Goal: Task Accomplishment & Management: Use online tool/utility

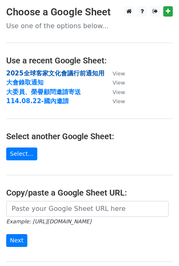
click at [53, 72] on strong "2025全球客家文化會議行前通知用" at bounding box center [55, 73] width 98 height 7
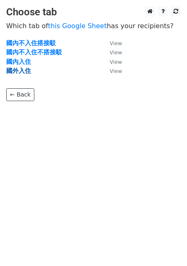
click at [25, 70] on strong "國外入住" at bounding box center [18, 70] width 25 height 7
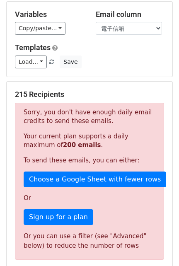
scroll to position [103, 0]
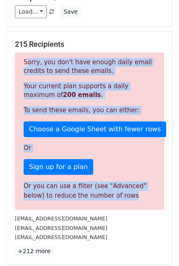
drag, startPoint x: 25, startPoint y: 61, endPoint x: 137, endPoint y: 197, distance: 175.9
click at [137, 197] on div "Sorry, you don't have enough daily email credits to send these emails. Your cur…" at bounding box center [89, 131] width 149 height 157
click at [117, 154] on div "Sorry, you don't have enough daily email credits to send these emails. Your cur…" at bounding box center [89, 131] width 149 height 157
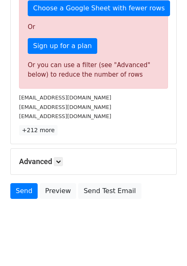
scroll to position [226, 0]
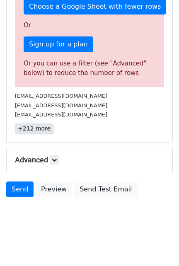
click at [43, 127] on link "+212 more" at bounding box center [34, 128] width 39 height 10
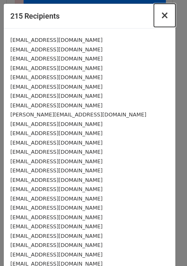
click at [161, 14] on button "×" at bounding box center [165, 15] width 22 height 23
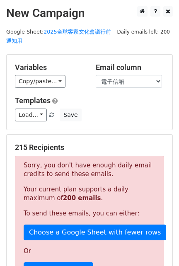
scroll to position [0, 0]
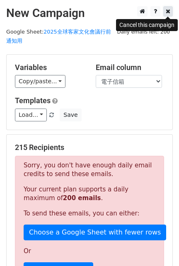
click at [170, 10] on icon at bounding box center [168, 11] width 5 height 6
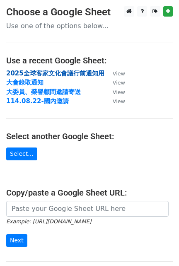
click at [59, 74] on strong "2025全球客家文化會議行前通知用" at bounding box center [55, 73] width 98 height 7
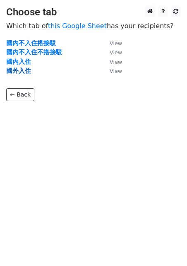
click at [27, 72] on strong "國外入住" at bounding box center [18, 70] width 25 height 7
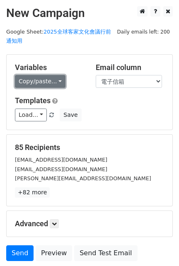
click at [55, 77] on link "Copy/paste..." at bounding box center [40, 81] width 51 height 13
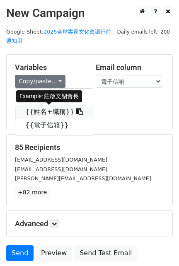
click at [76, 113] on icon at bounding box center [79, 111] width 7 height 7
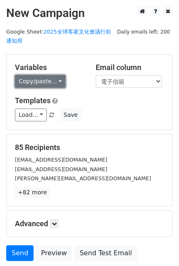
click at [59, 82] on link "Copy/paste..." at bounding box center [40, 81] width 51 height 13
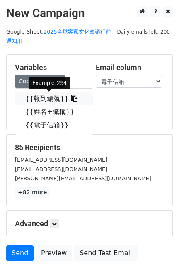
click at [71, 98] on icon at bounding box center [74, 98] width 7 height 7
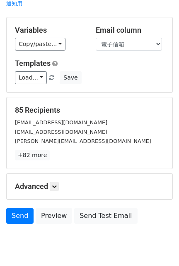
scroll to position [51, 0]
